Goal: Check status

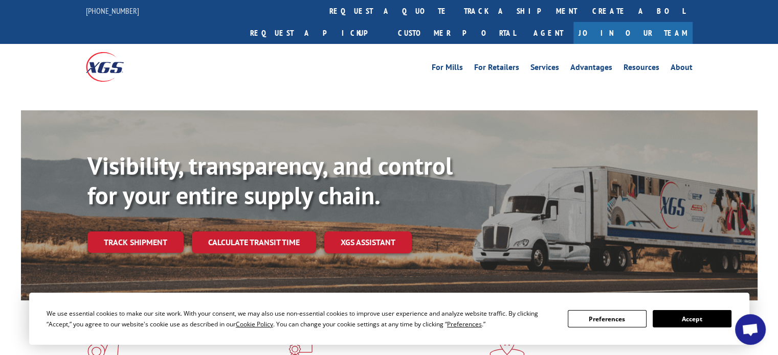
click at [176, 220] on div "Visibility, transparency, and control for your entire supply chain. Track shipm…" at bounding box center [422, 222] width 670 height 143
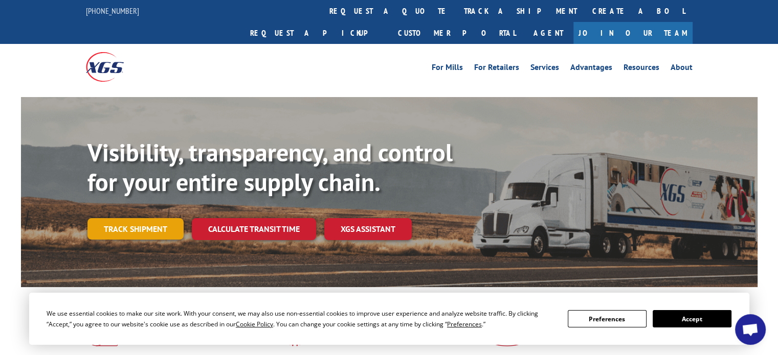
click at [170, 218] on link "Track shipment" at bounding box center [135, 228] width 96 height 21
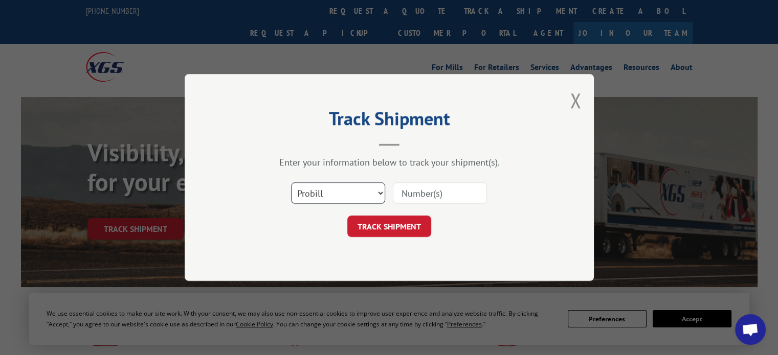
click at [383, 192] on select "Select category... Probill BOL PO" at bounding box center [338, 193] width 94 height 21
select select "bol"
click at [291, 183] on select "Select category... Probill BOL PO" at bounding box center [338, 193] width 94 height 21
click at [422, 188] on input at bounding box center [440, 193] width 94 height 21
paste input "􀀒􀀉􀀎􀀅􀀒􀀬􀀉􀀅􀀭􀀑􀀎􀀊􀀅􀀬􀀎􀀟􀀓􀀜􀀑􀀔"
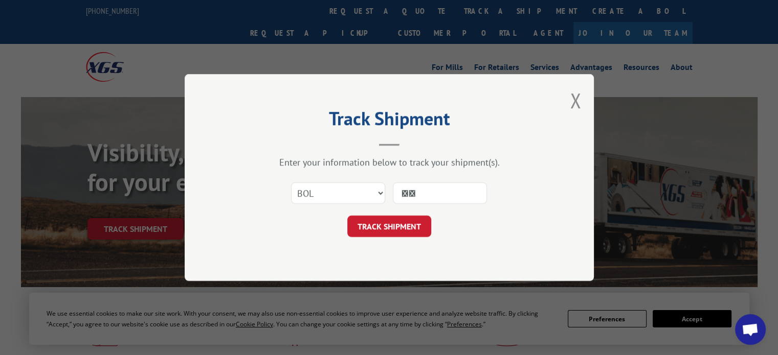
type input "􀀒"
type input "PHMNN000001"
click button "TRACK SHIPMENT" at bounding box center [389, 226] width 84 height 21
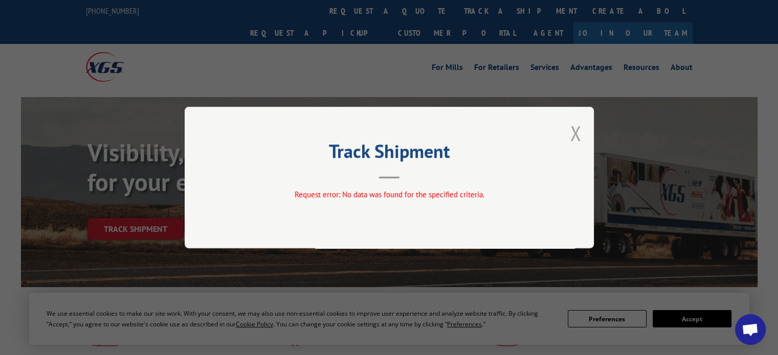
click at [574, 135] on button "Close modal" at bounding box center [575, 133] width 11 height 27
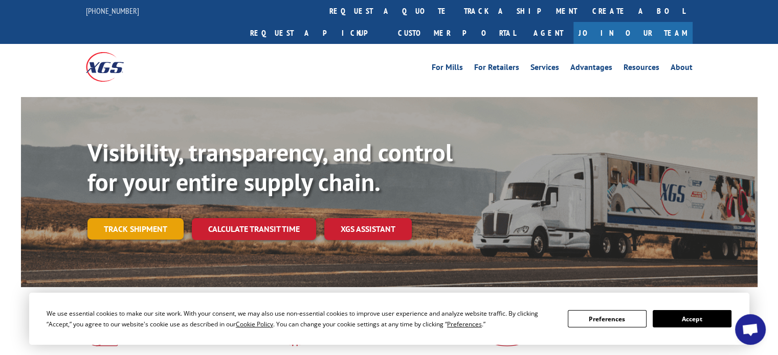
click at [130, 218] on link "Track shipment" at bounding box center [135, 228] width 96 height 21
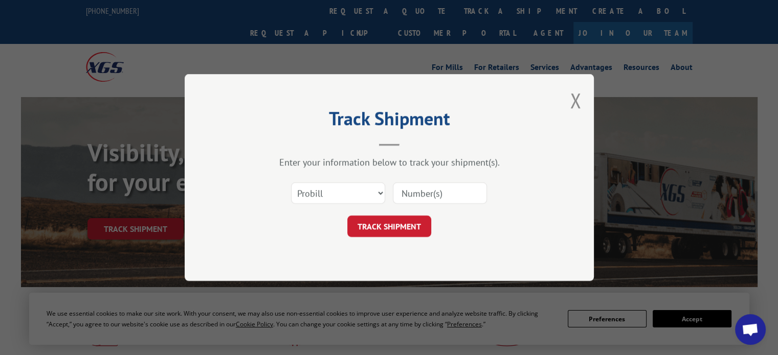
click at [401, 191] on input at bounding box center [440, 193] width 94 height 21
type input "PHMNN000001"
click at [400, 230] on button "TRACK SHIPMENT" at bounding box center [389, 226] width 84 height 21
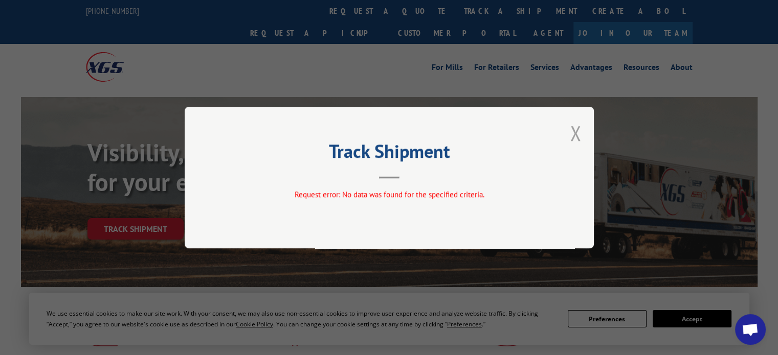
click at [577, 130] on button "Close modal" at bounding box center [575, 133] width 11 height 27
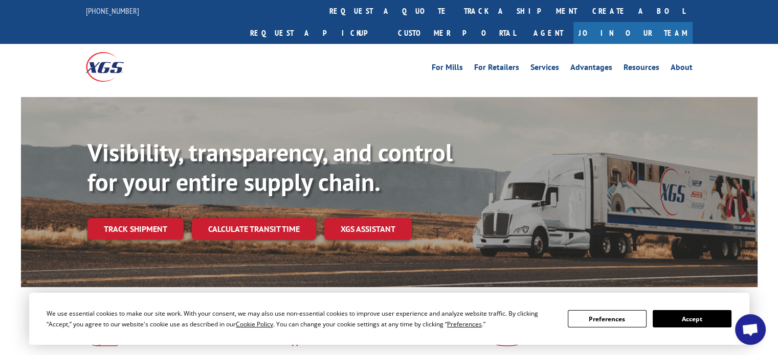
click at [126, 194] on div "Visibility, transparency, and control for your entire supply chain. Track shipm…" at bounding box center [422, 209] width 670 height 143
